Goal: Task Accomplishment & Management: Complete application form

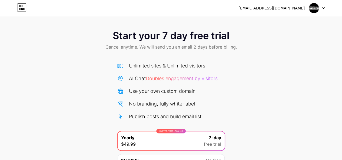
click at [325, 8] on icon at bounding box center [323, 8] width 3 height 2
click at [280, 21] on li "Logout" at bounding box center [291, 22] width 67 height 15
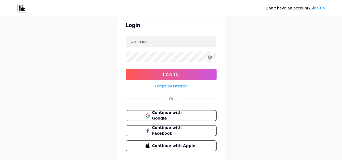
scroll to position [38, 0]
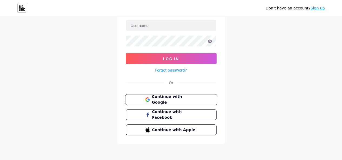
click at [175, 101] on span "Continue with Google" at bounding box center [174, 100] width 45 height 12
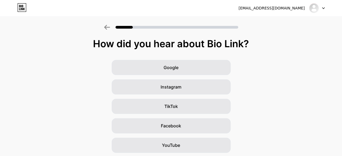
click at [324, 8] on icon at bounding box center [323, 8] width 3 height 2
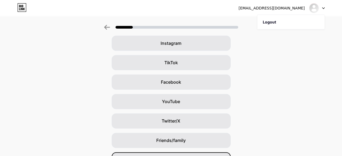
scroll to position [77, 0]
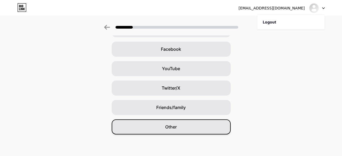
click at [177, 129] on span "Other" at bounding box center [171, 127] width 12 height 6
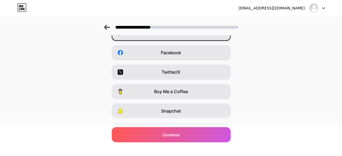
scroll to position [104, 0]
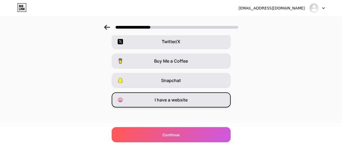
click at [178, 101] on span "I have a website" at bounding box center [171, 100] width 33 height 6
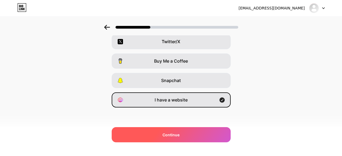
click at [170, 134] on span "Continue" at bounding box center [171, 135] width 17 height 6
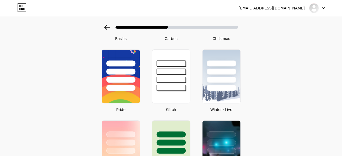
scroll to position [0, 0]
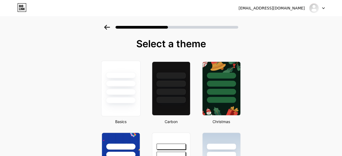
click at [130, 110] on div at bounding box center [121, 89] width 40 height 56
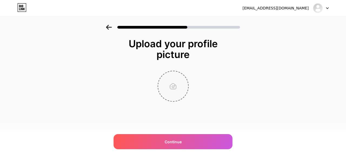
click at [169, 81] on input "file" at bounding box center [173, 86] width 30 height 30
type input "C:\fakepath\hc.jpg"
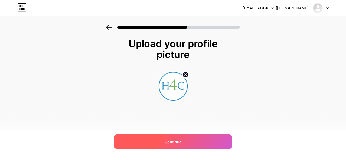
click at [170, 136] on div "Continue" at bounding box center [173, 141] width 119 height 15
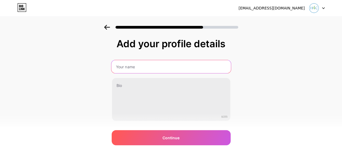
click at [143, 64] on input "text" at bounding box center [171, 66] width 120 height 13
paste input "Hope4Cancer"
type input "Hope4Cancer"
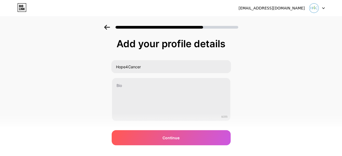
click at [150, 123] on div "Add your profile details Hope4Cancer 0/255 Continue Error" at bounding box center [171, 93] width 119 height 110
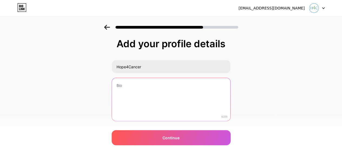
click at [151, 112] on textarea at bounding box center [171, 100] width 119 height 44
paste textarea "Av Del Pacifico 650, Playas de Tijuana, Monumental, 22504 Tijuana, B.C., Mexico…"
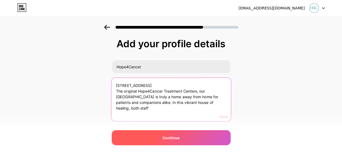
type textarea "Av Del Pacifico 650, Playas de Tijuana, Monumental, 22504 Tijuana, B.C., Mexico…"
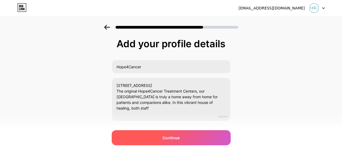
click at [167, 136] on span "Continue" at bounding box center [171, 138] width 17 height 6
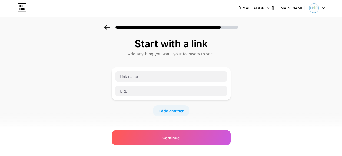
click at [323, 7] on div at bounding box center [317, 8] width 16 height 10
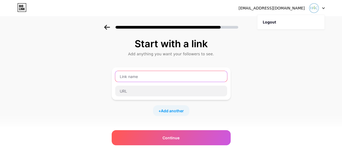
click at [173, 77] on input "text" at bounding box center [171, 76] width 112 height 11
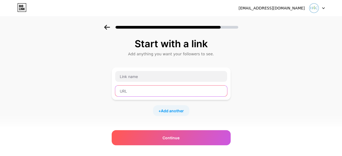
click at [133, 90] on input "text" at bounding box center [171, 91] width 112 height 11
paste input "[URL][DOMAIN_NAME]"
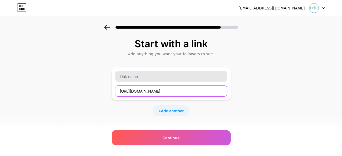
type input "[URL][DOMAIN_NAME]"
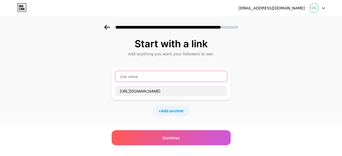
click at [135, 78] on input "text" at bounding box center [171, 76] width 112 height 11
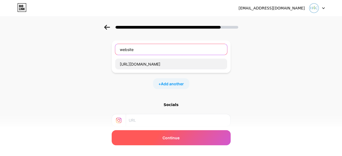
type input "website"
click at [183, 141] on div "Continue" at bounding box center [171, 137] width 119 height 15
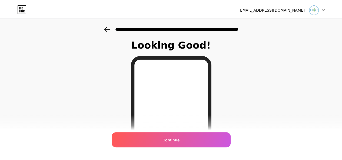
scroll to position [0, 0]
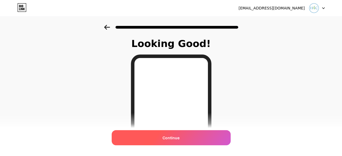
click at [168, 139] on span "Continue" at bounding box center [171, 138] width 17 height 6
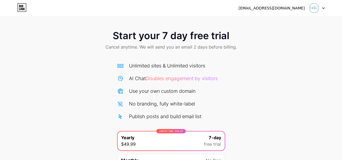
click at [323, 6] on div at bounding box center [317, 8] width 16 height 10
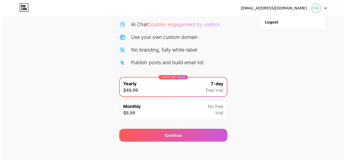
scroll to position [57, 0]
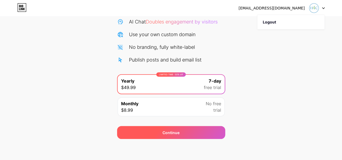
click at [170, 131] on div "Continue" at bounding box center [171, 133] width 17 height 6
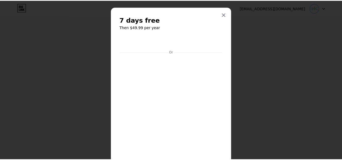
scroll to position [0, 0]
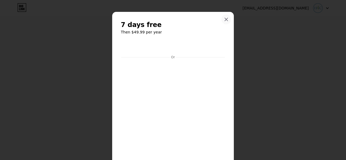
click at [226, 17] on div at bounding box center [227, 20] width 10 height 10
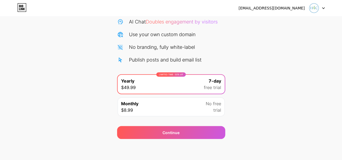
click at [323, 7] on div at bounding box center [317, 8] width 16 height 10
